Goal: Task Accomplishment & Management: Use online tool/utility

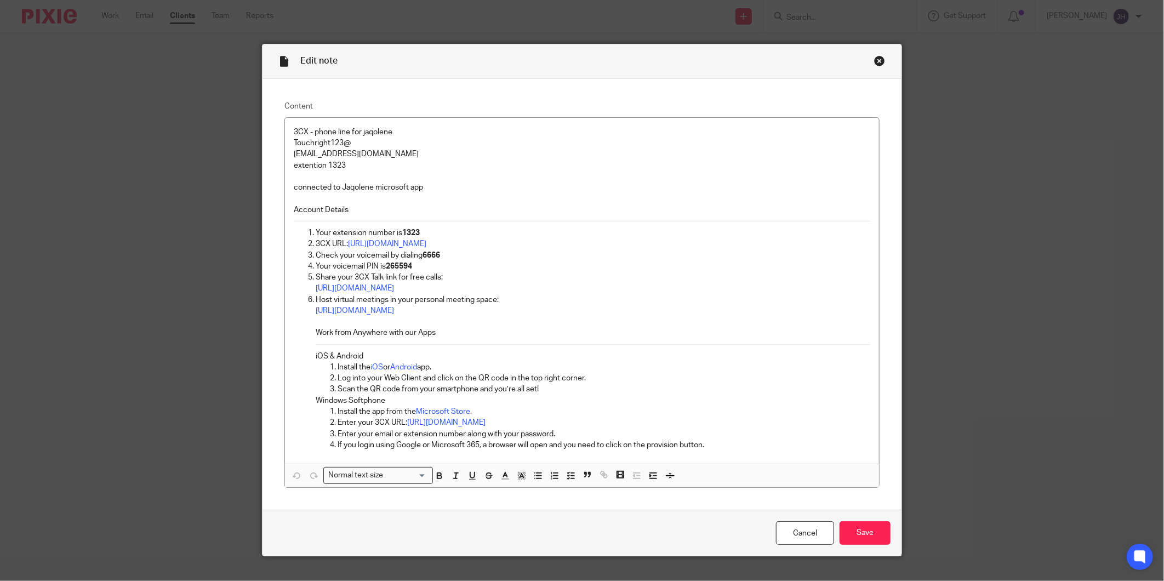
click at [876, 59] on div "Close this dialog window" at bounding box center [879, 60] width 11 height 11
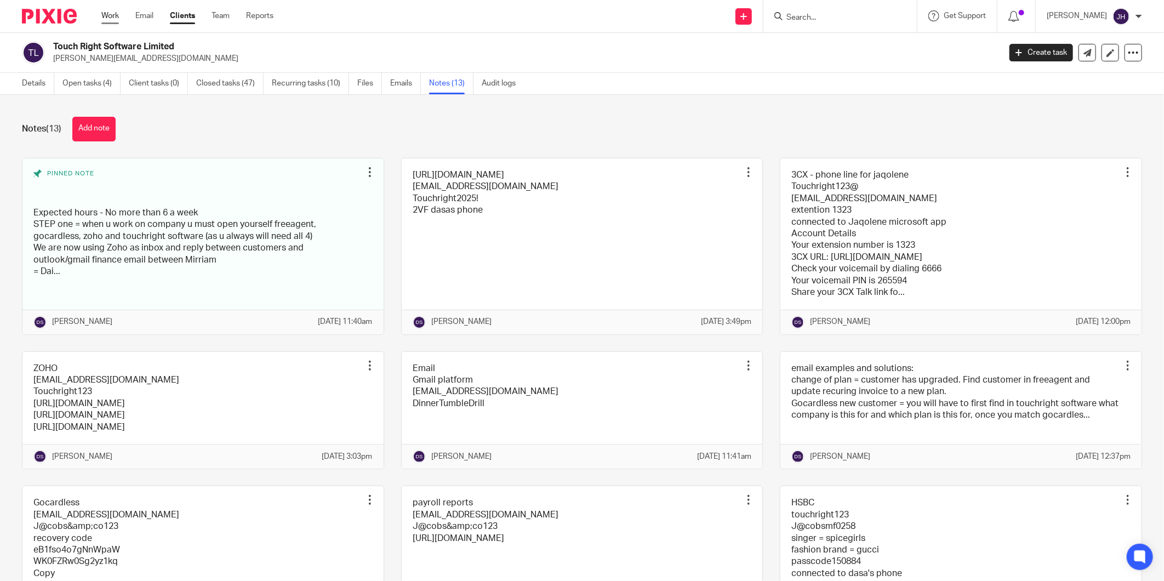
click at [111, 12] on link "Work" at bounding box center [110, 15] width 18 height 11
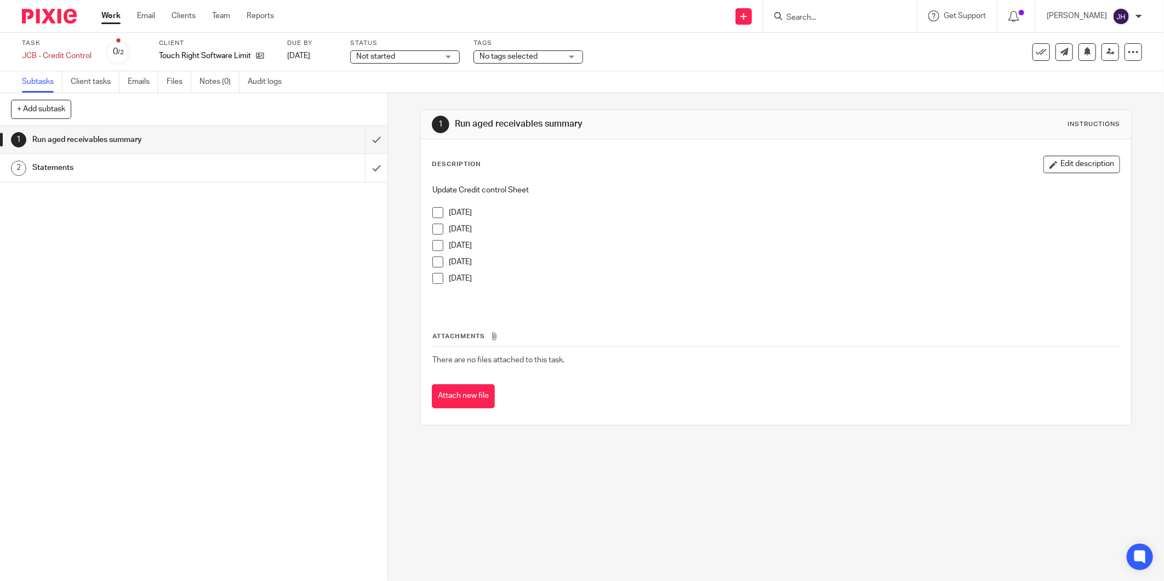
click at [432, 211] on span at bounding box center [437, 212] width 11 height 11
click at [436, 227] on span at bounding box center [437, 229] width 11 height 11
click at [435, 245] on span at bounding box center [437, 245] width 11 height 11
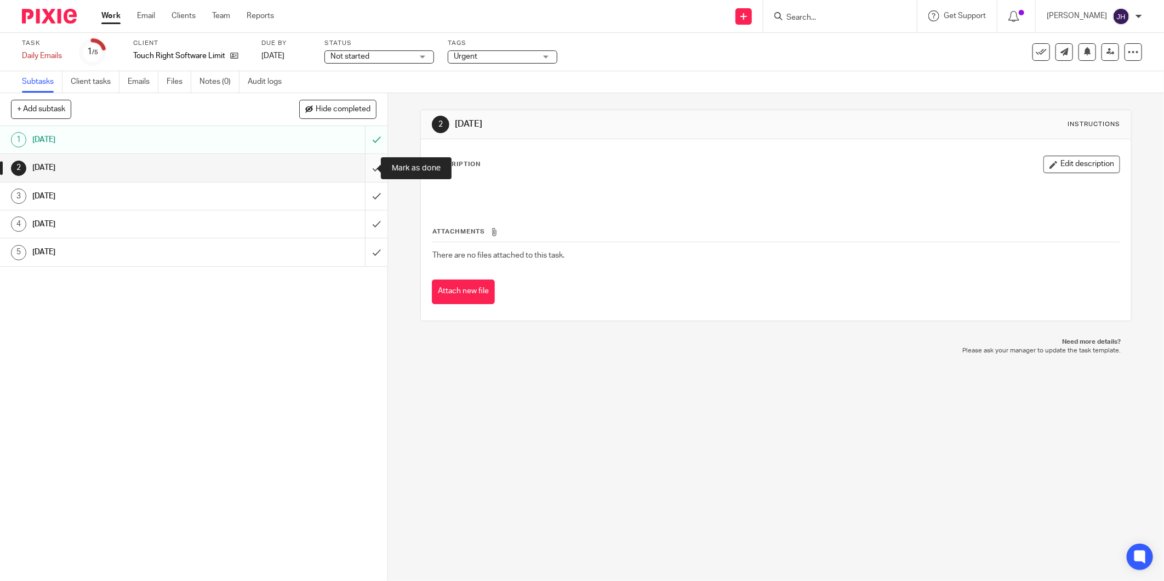
click at [360, 169] on input "submit" at bounding box center [193, 167] width 387 height 27
click at [364, 195] on input "submit" at bounding box center [193, 196] width 387 height 27
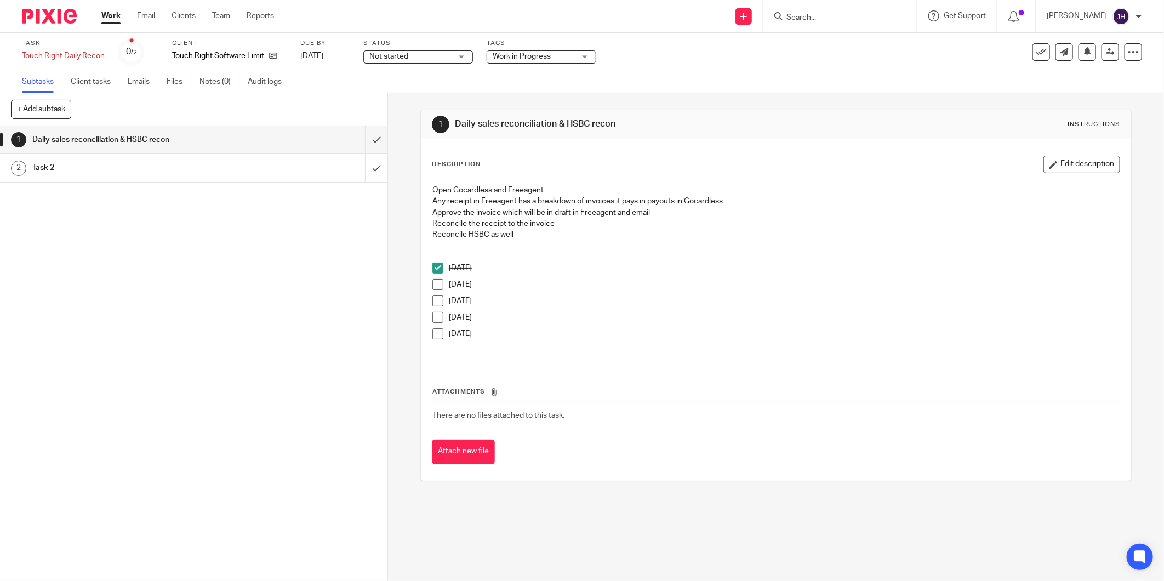
click at [436, 291] on li "[DATE]" at bounding box center [775, 287] width 687 height 16
click at [437, 280] on span at bounding box center [437, 284] width 11 height 11
click at [435, 299] on span at bounding box center [437, 300] width 11 height 11
